Goal: Entertainment & Leisure: Consume media (video, audio)

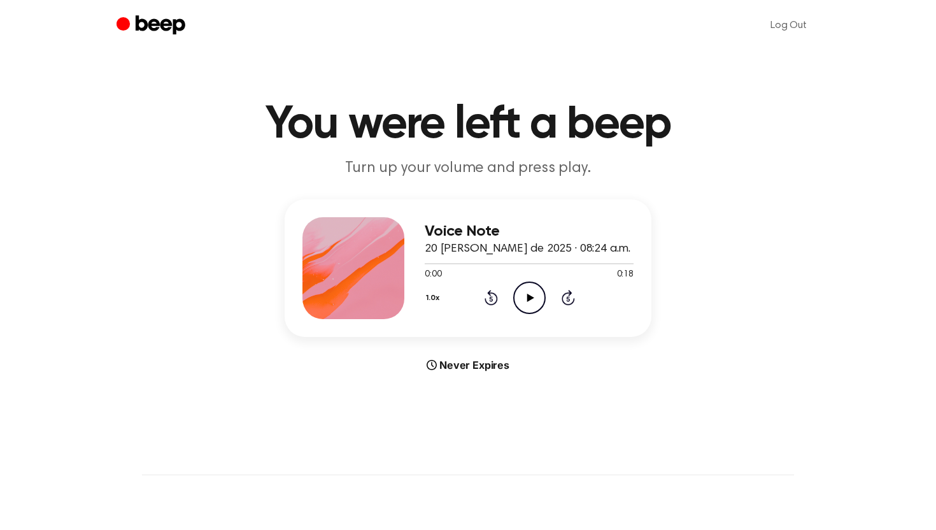
click at [516, 303] on icon "Play Audio" at bounding box center [529, 298] width 32 height 32
click at [528, 293] on icon "Play Audio" at bounding box center [529, 298] width 32 height 32
click at [529, 296] on icon "Pause Audio" at bounding box center [529, 298] width 32 height 32
drag, startPoint x: 482, startPoint y: 264, endPoint x: 417, endPoint y: 265, distance: 65.0
click at [417, 266] on div "Voice Note 20 de agosto de 2025 · 08:24 a.m. 0:05 0:18 Your browser does not su…" at bounding box center [468, 268] width 367 height 138
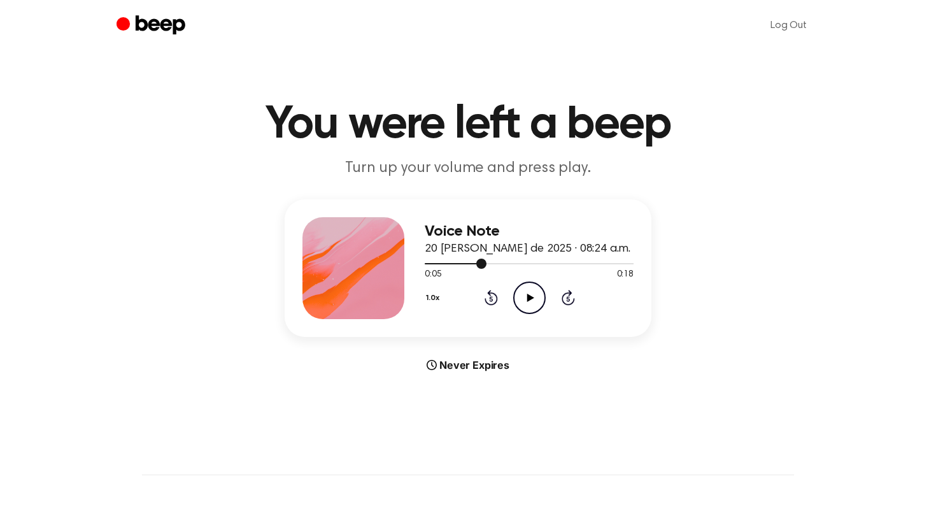
click at [429, 263] on div at bounding box center [456, 263] width 62 height 1
click at [532, 299] on icon "Play Audio" at bounding box center [529, 298] width 32 height 32
click at [525, 294] on icon "Play Audio" at bounding box center [529, 298] width 32 height 32
click at [429, 265] on div at bounding box center [529, 263] width 209 height 10
click at [521, 297] on icon "Play Audio" at bounding box center [529, 298] width 32 height 32
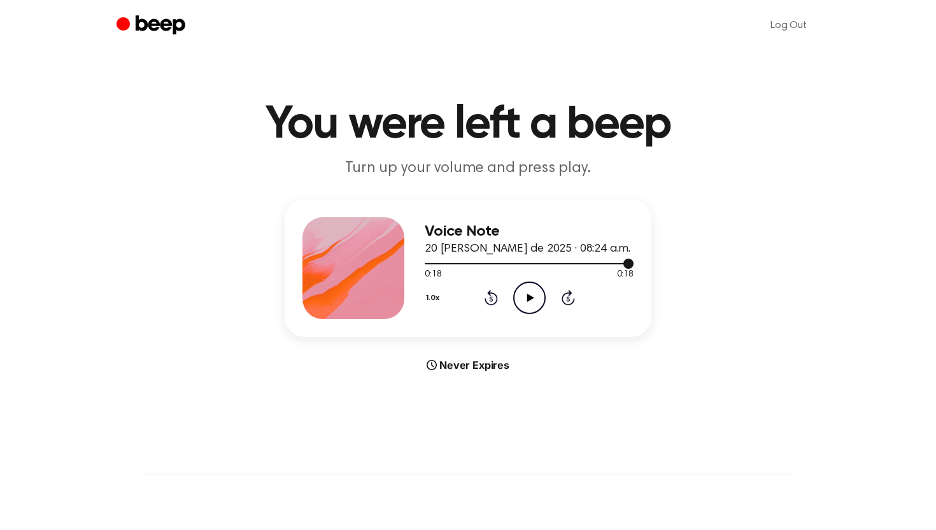
drag, startPoint x: 629, startPoint y: 264, endPoint x: 474, endPoint y: 264, distance: 155.4
click at [474, 264] on div at bounding box center [529, 263] width 209 height 10
click at [429, 263] on div at bounding box center [450, 263] width 50 height 1
click at [529, 306] on icon "Play Audio" at bounding box center [529, 298] width 32 height 32
